Goal: Check status: Check status

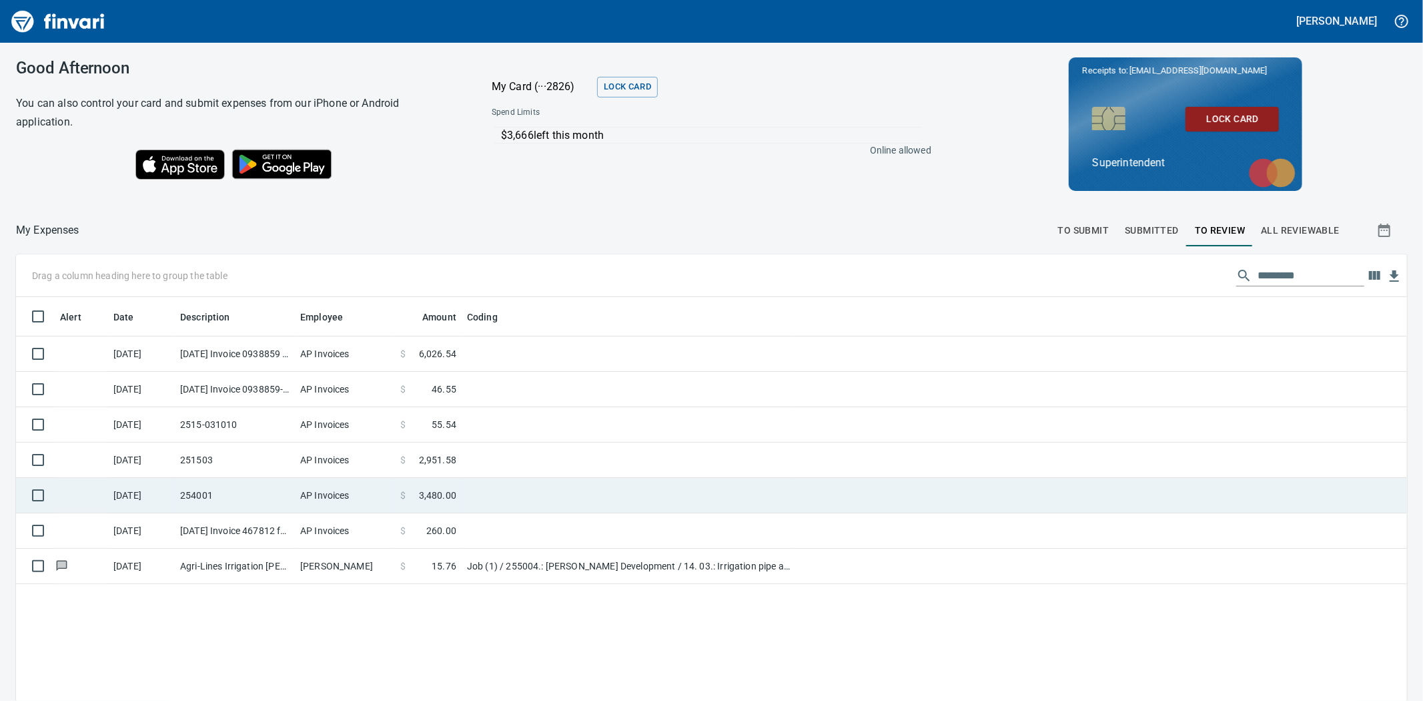
scroll to position [543, 1369]
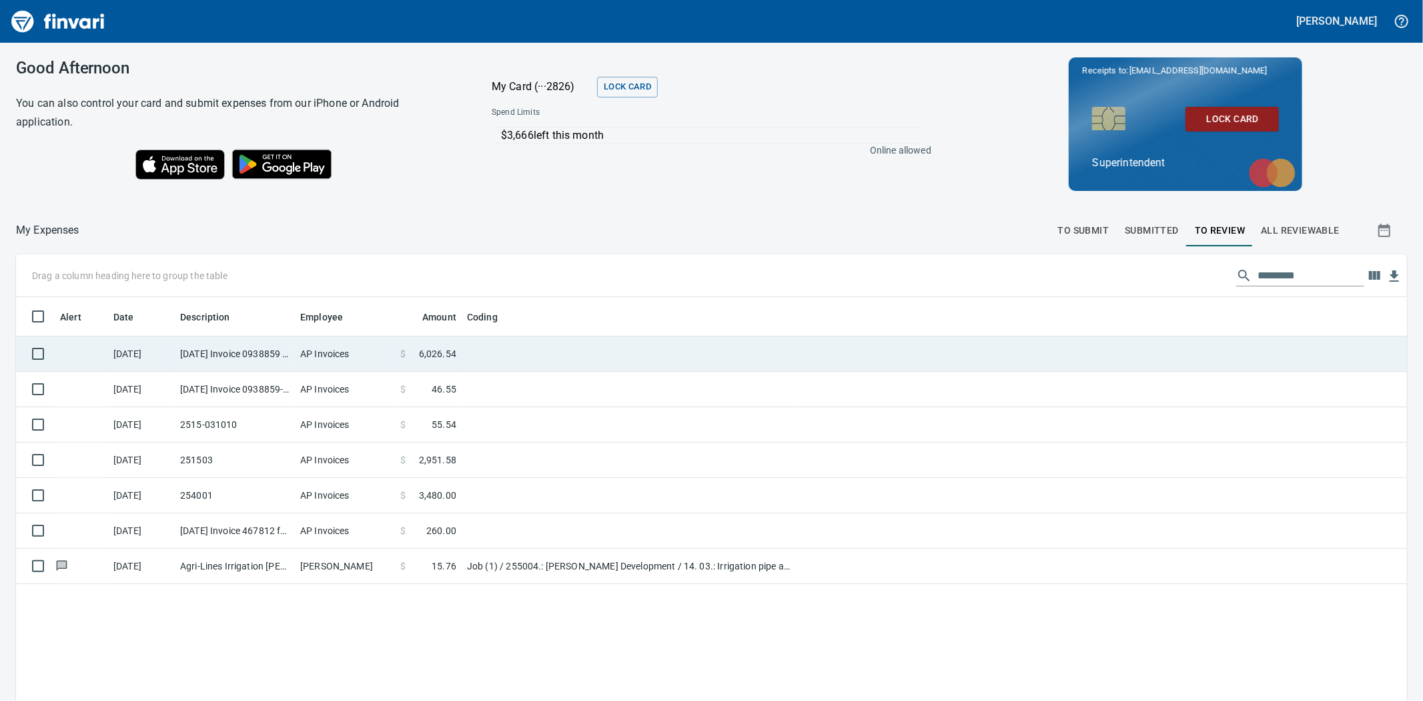
click at [298, 350] on td "AP Invoices" at bounding box center [345, 353] width 100 height 35
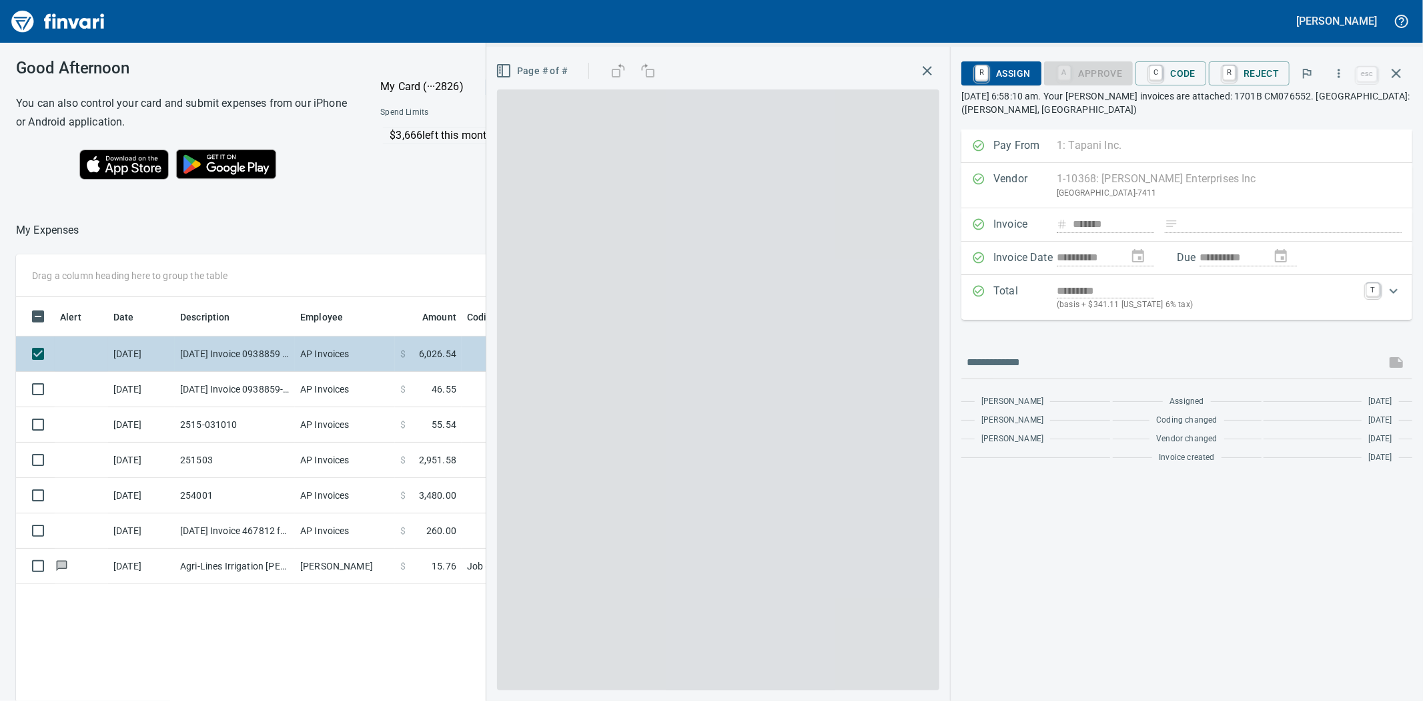
scroll to position [543, 1036]
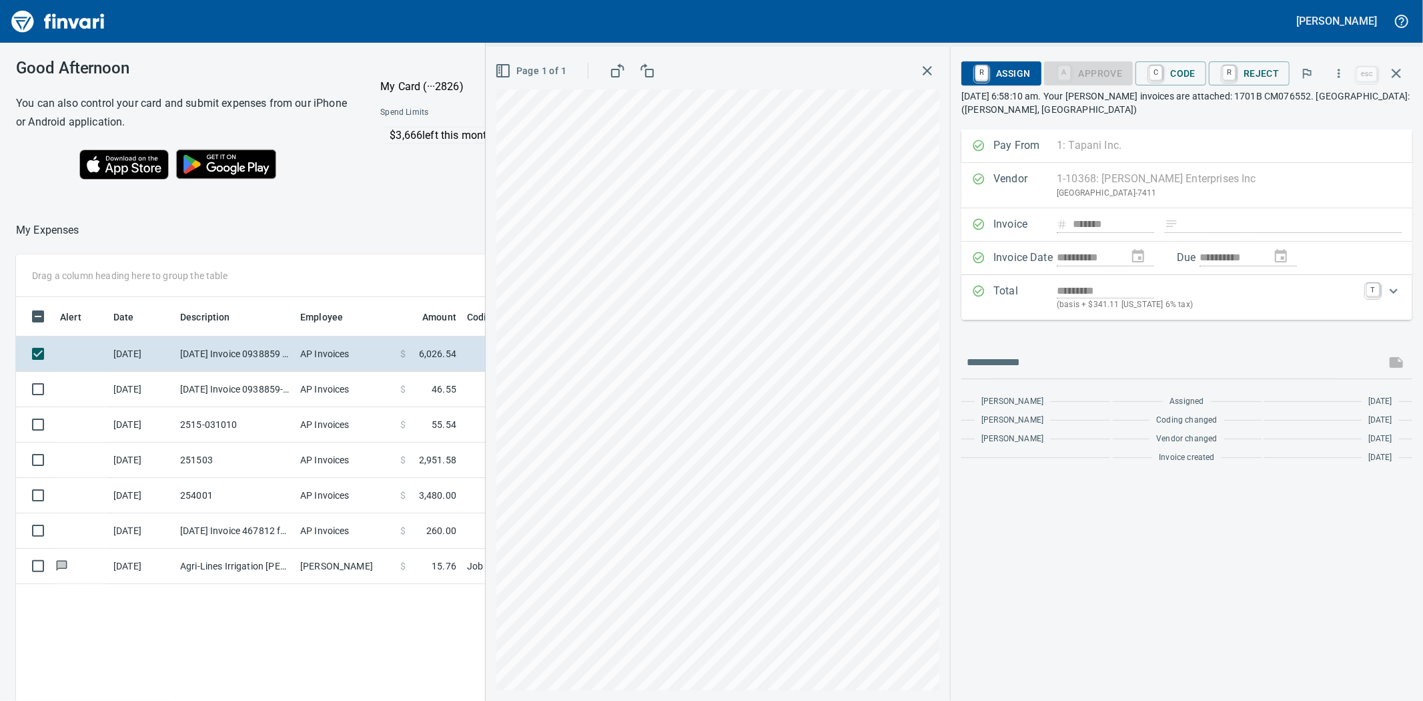
click at [917, 75] on div "Page 1 of 1" at bounding box center [717, 70] width 443 height 27
click at [925, 77] on icon "button" at bounding box center [928, 71] width 16 height 16
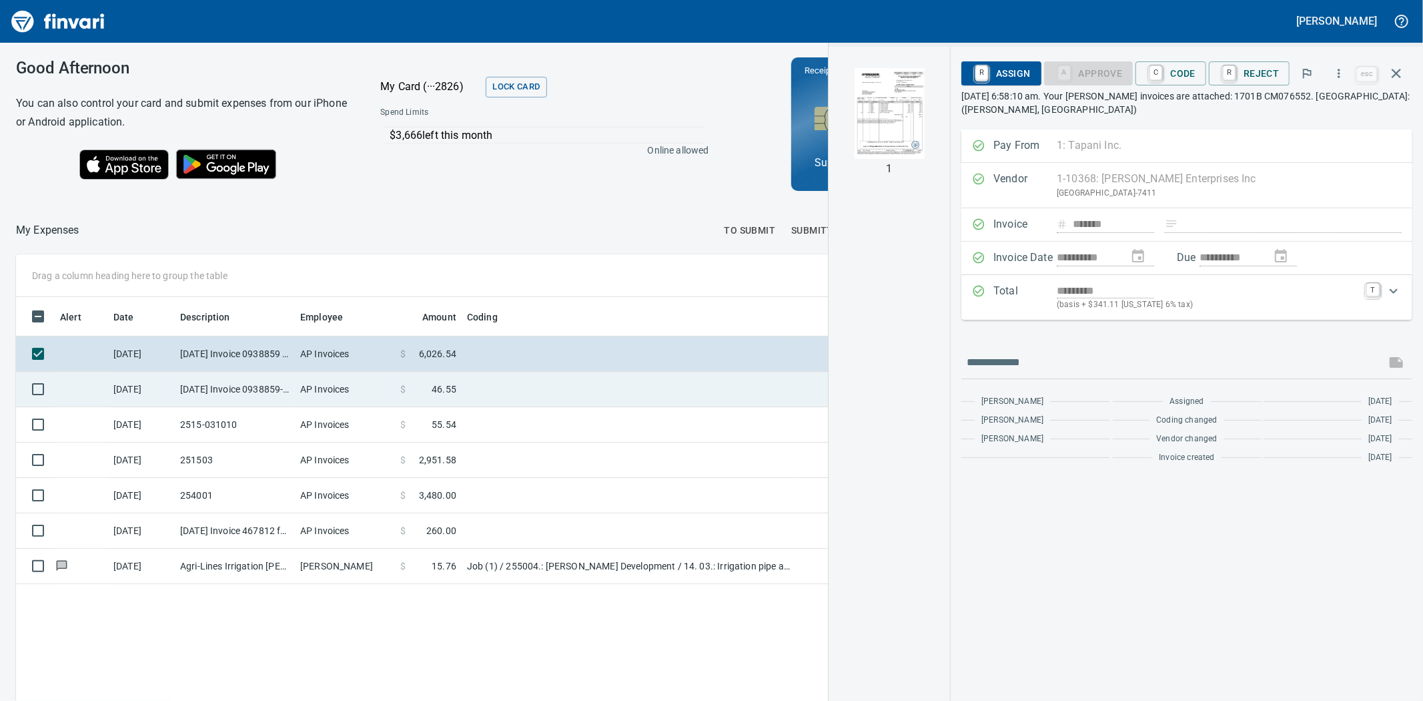
click at [310, 390] on td "AP Invoices" at bounding box center [345, 389] width 100 height 35
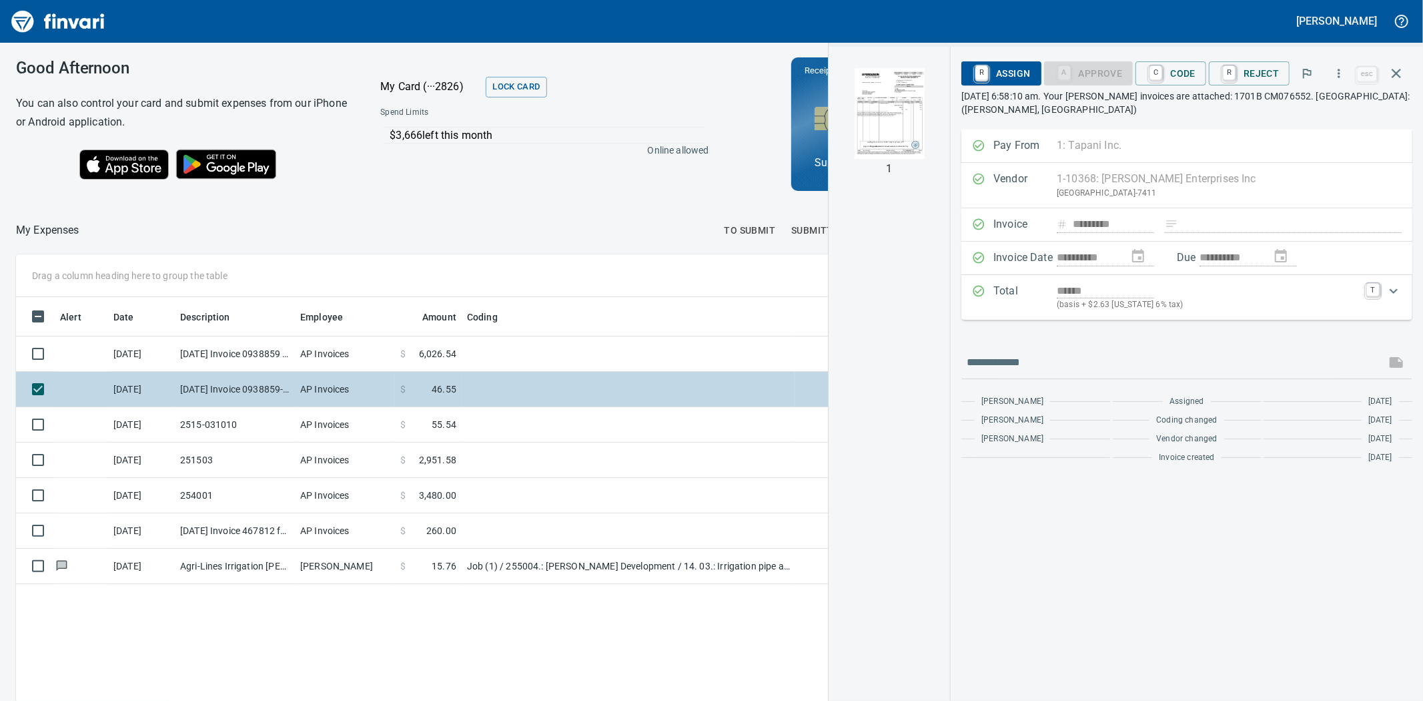
click at [365, 396] on td "AP Invoices" at bounding box center [345, 389] width 100 height 35
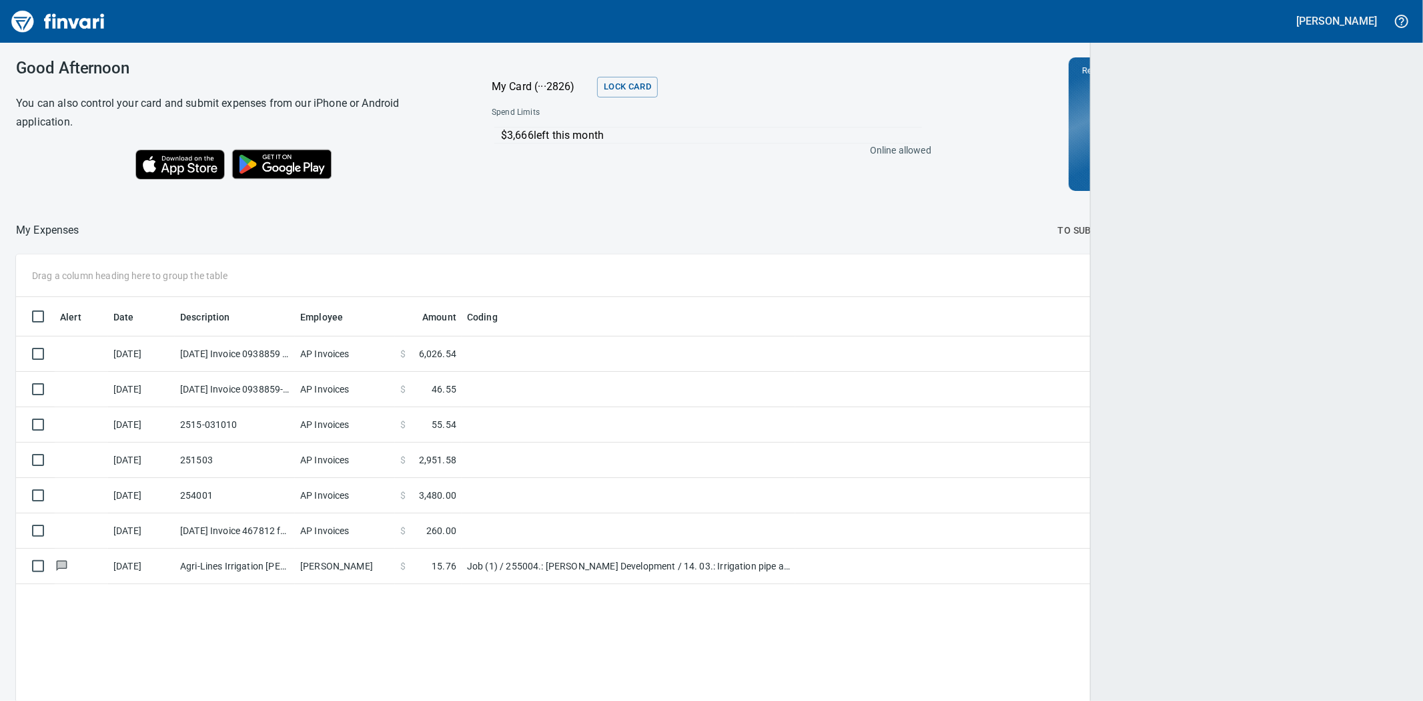
scroll to position [543, 1369]
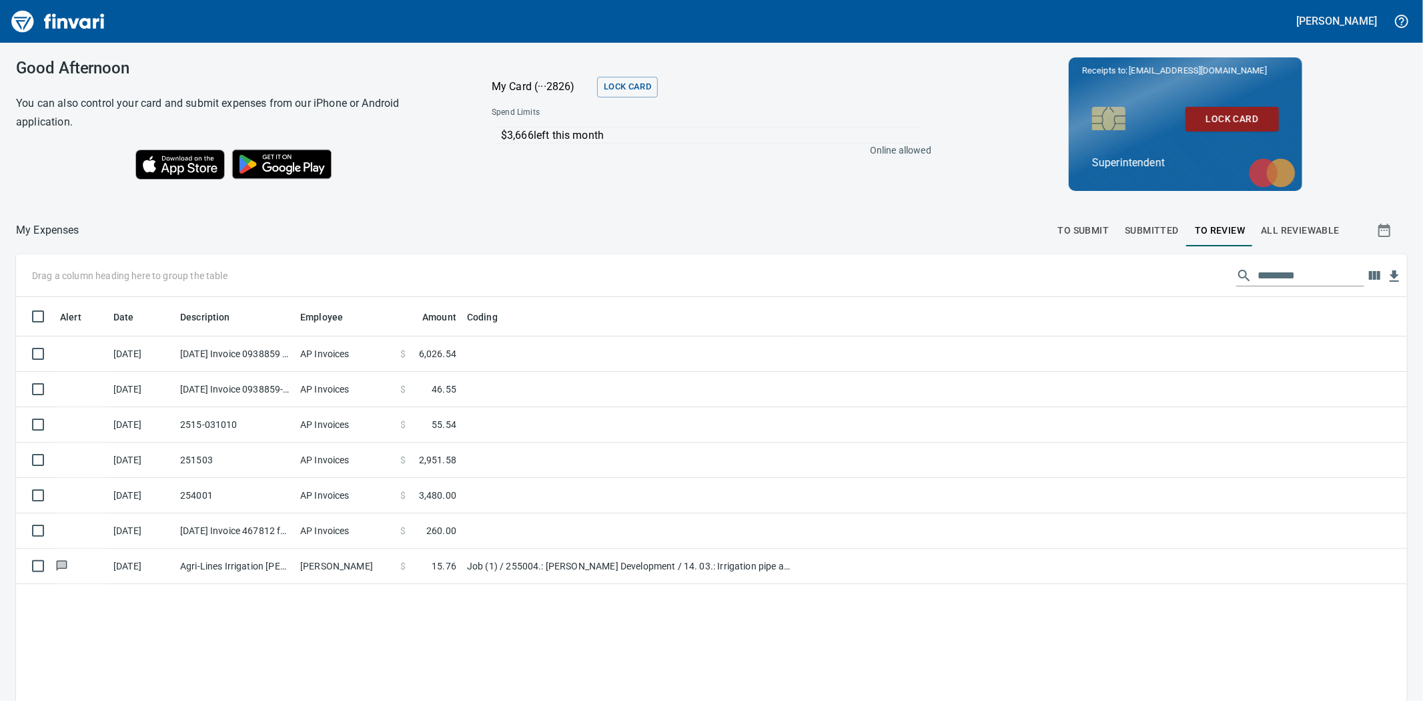
drag, startPoint x: 375, startPoint y: 387, endPoint x: 811, endPoint y: 211, distance: 470.6
click at [375, 386] on td "AP Invoices" at bounding box center [345, 389] width 100 height 35
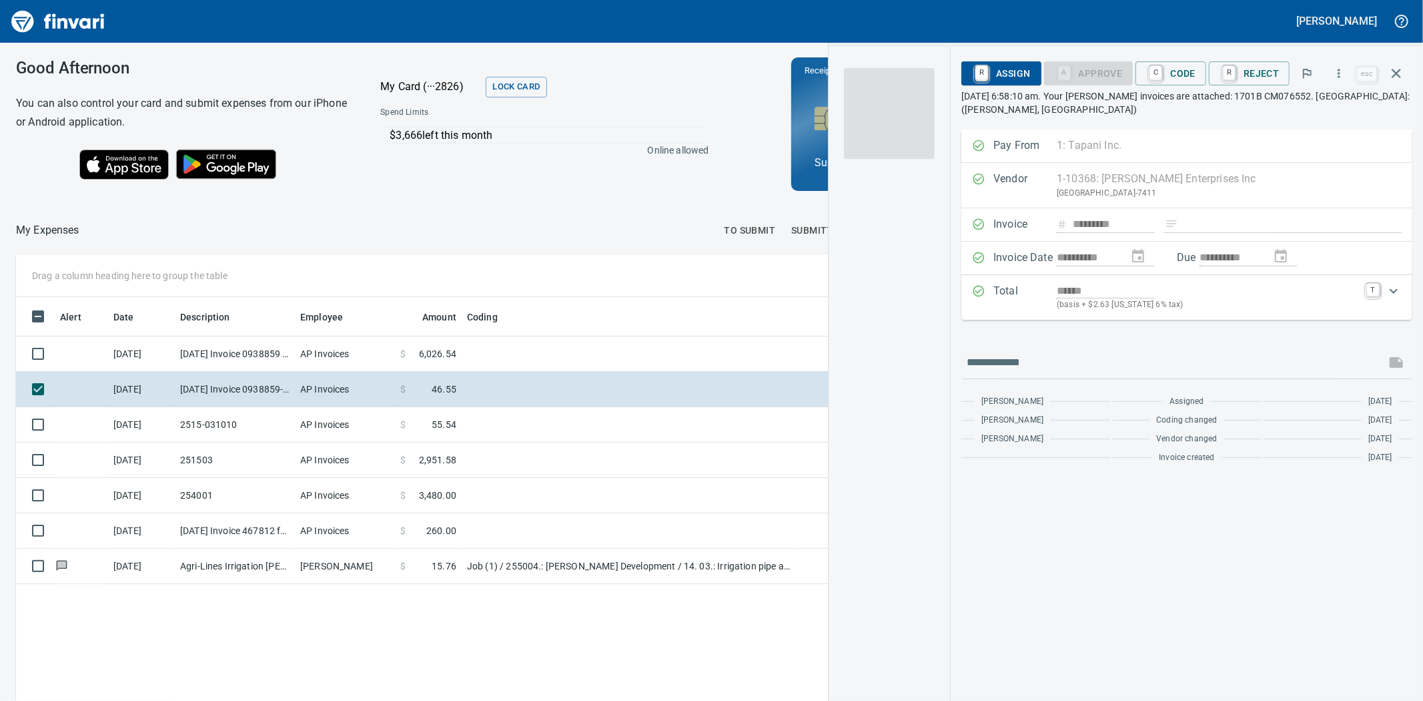
scroll to position [543, 1036]
click at [883, 113] on img "button" at bounding box center [889, 113] width 91 height 91
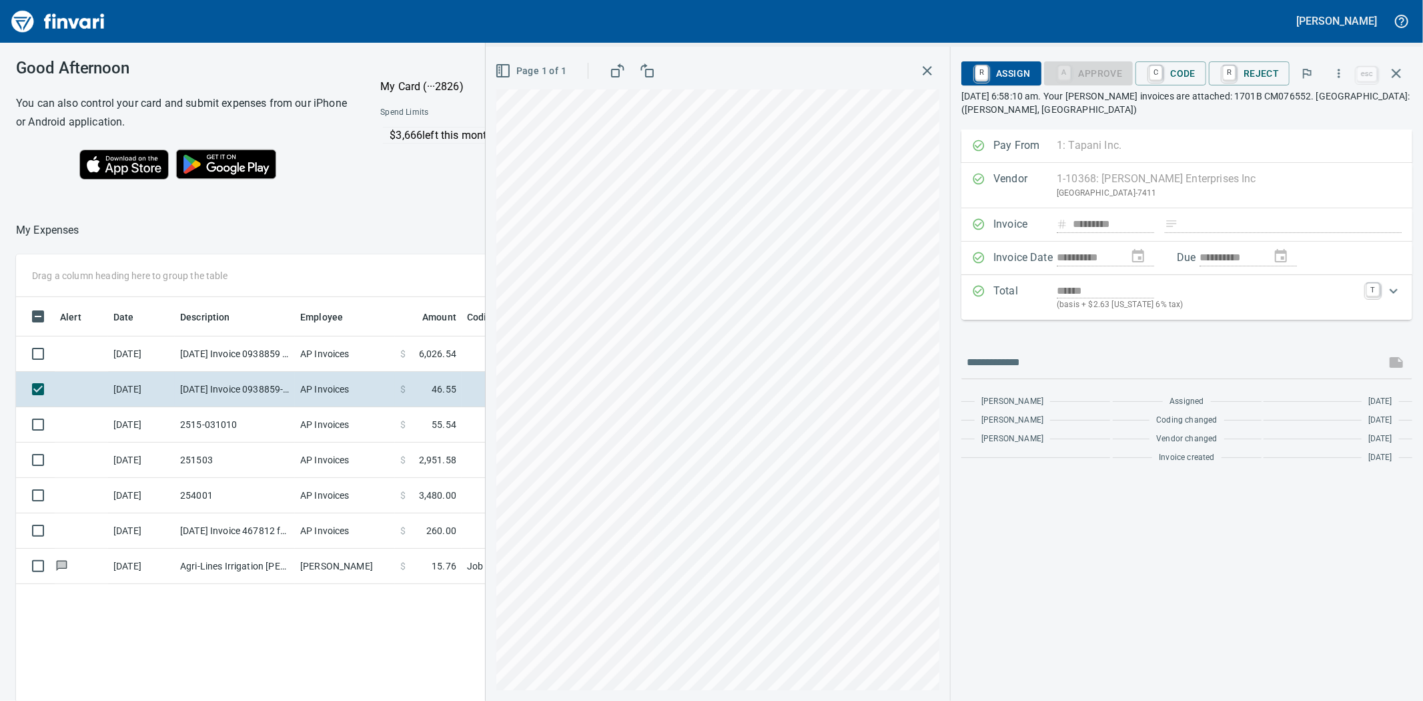
click at [928, 55] on div "Page 1 of 1" at bounding box center [718, 374] width 464 height 654
click at [928, 61] on button "button" at bounding box center [928, 71] width 24 height 24
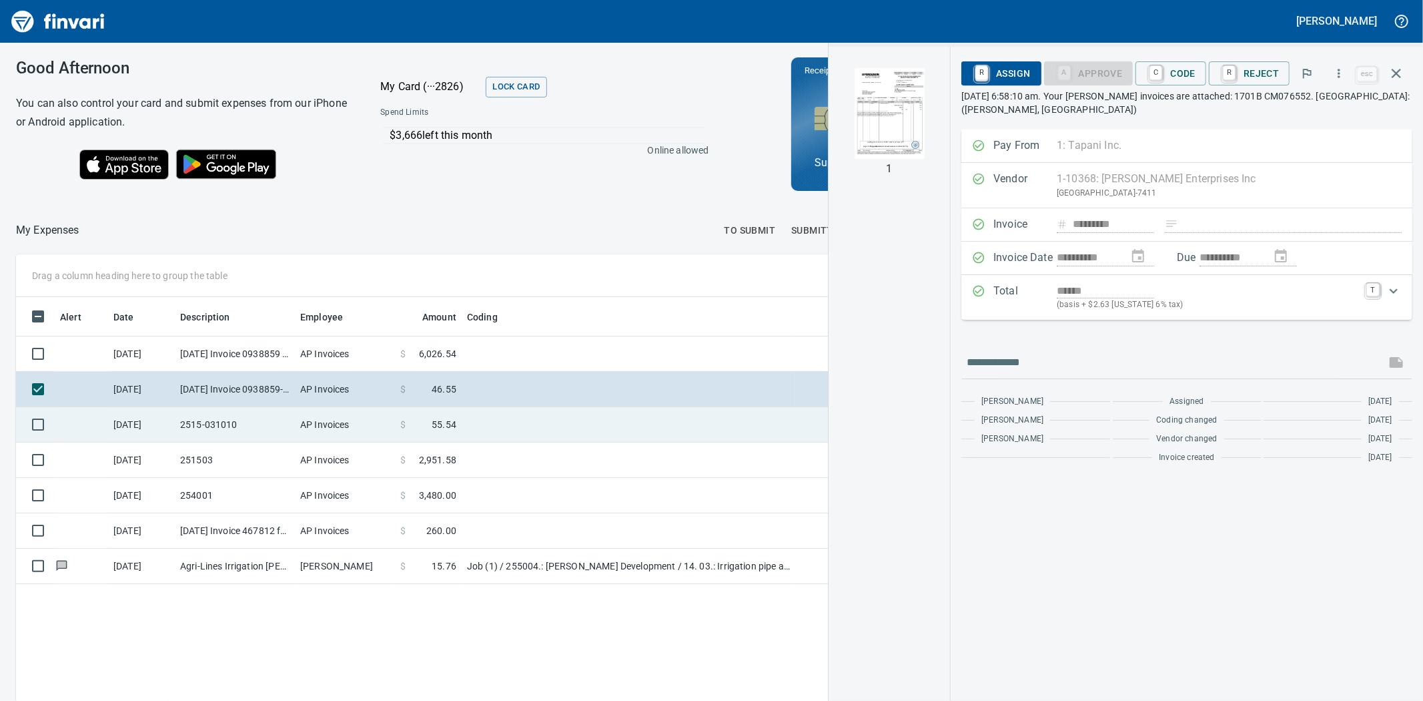
click at [342, 422] on td "AP Invoices" at bounding box center [345, 424] width 100 height 35
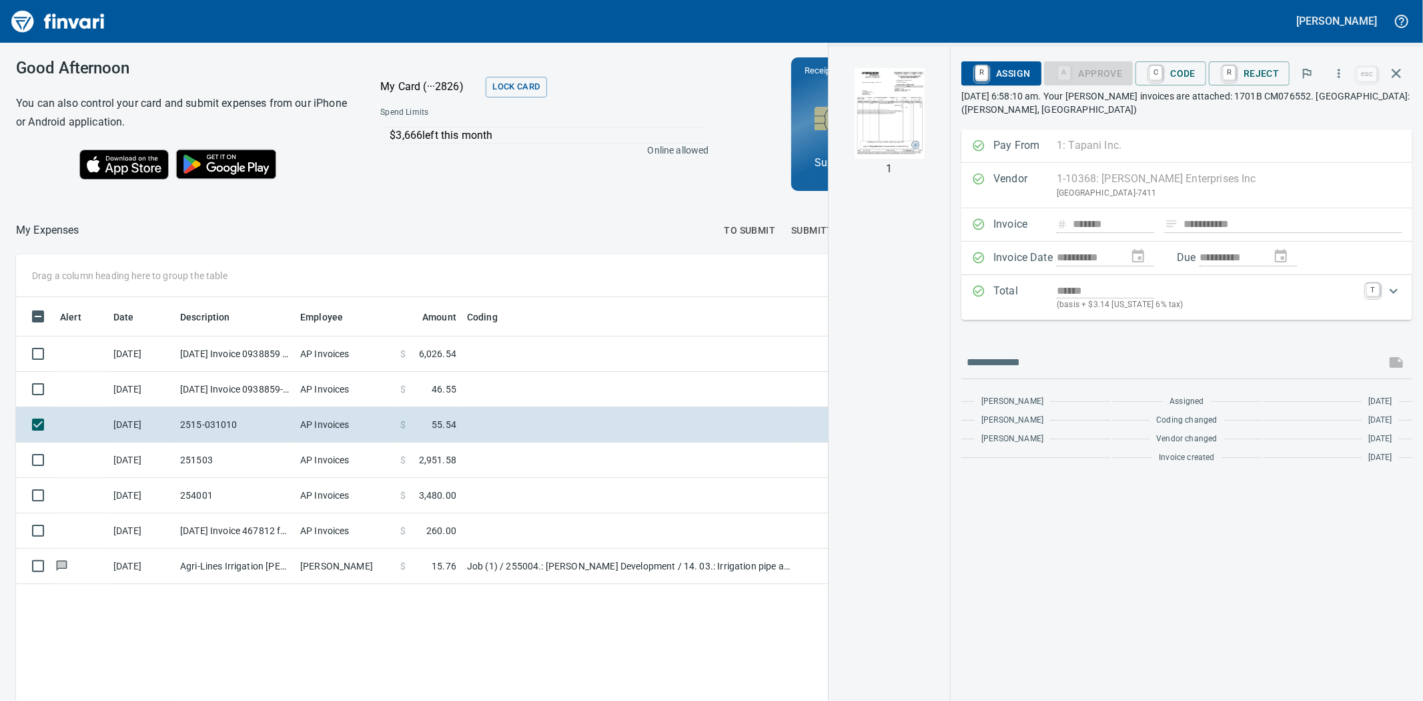
click at [886, 121] on img "button" at bounding box center [889, 113] width 91 height 91
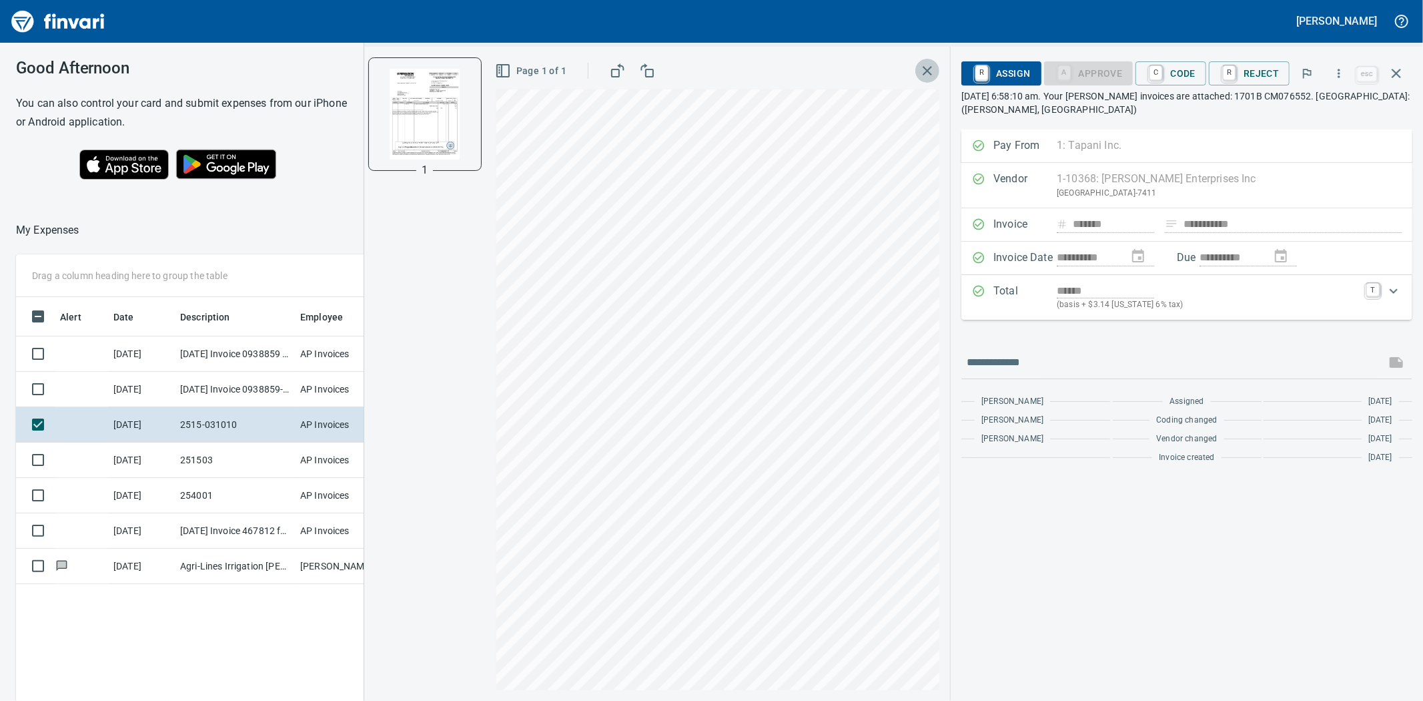
click at [933, 69] on icon "button" at bounding box center [928, 71] width 16 height 16
